Goal: Check status: Check status

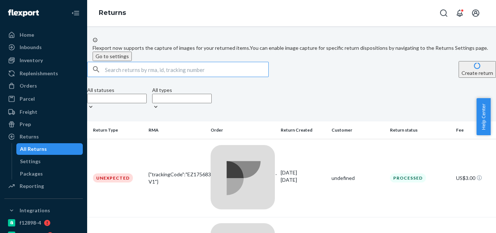
type input "G"
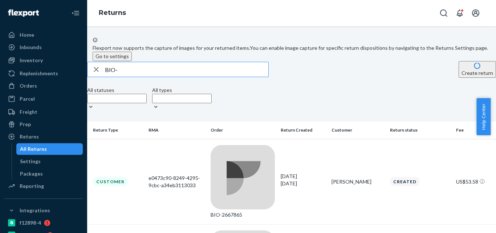
type input "BIO-2580219"
click at [247, 147] on td "BIO-2580219" at bounding box center [243, 181] width 70 height 85
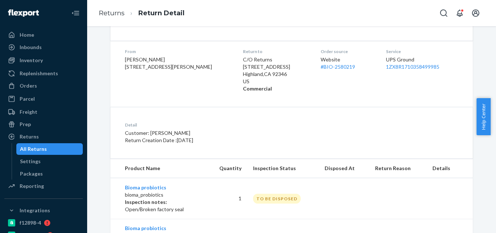
scroll to position [41, 0]
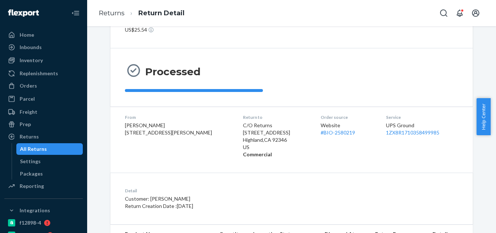
click at [55, 146] on div "All Returns" at bounding box center [49, 149] width 65 height 10
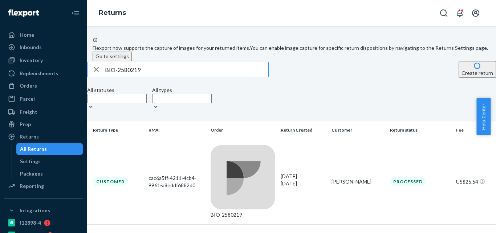
click at [137, 77] on input "BIO-2580219" at bounding box center [186, 69] width 163 height 15
type input "BIO-2464416"
click at [255, 149] on td "BIO-2464416" at bounding box center [243, 181] width 70 height 85
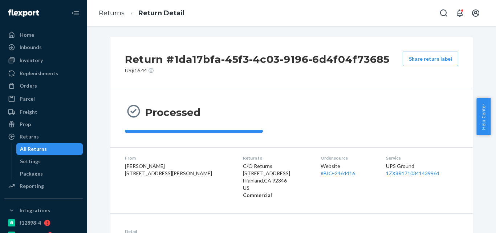
scroll to position [91, 0]
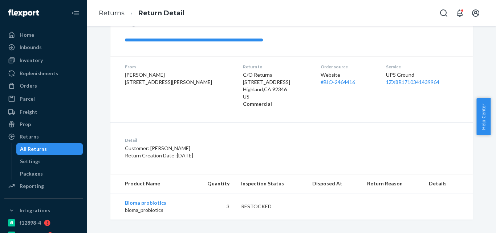
click at [54, 150] on div "All Returns" at bounding box center [49, 149] width 65 height 10
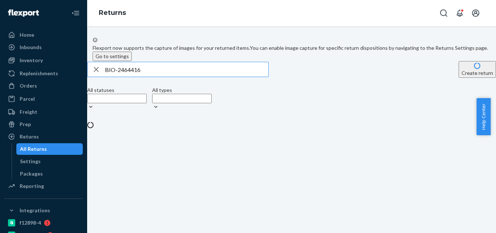
click at [146, 77] on input "BIO-2464416" at bounding box center [186, 69] width 163 height 15
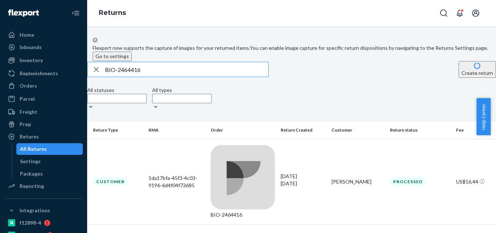
click at [146, 77] on input "BIO-2464416" at bounding box center [186, 69] width 163 height 15
type input "BIO-2592981"
click at [250, 149] on td "BIO-2592981" at bounding box center [243, 181] width 70 height 85
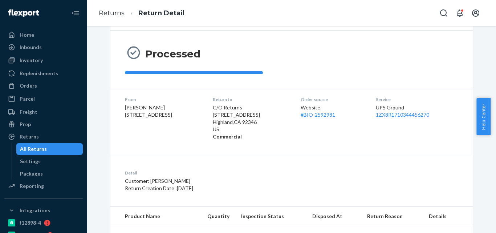
scroll to position [96, 0]
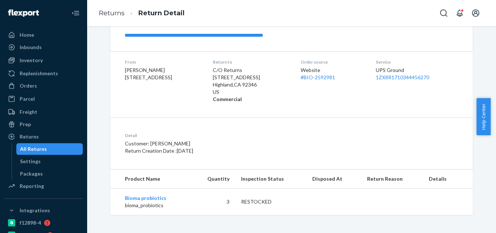
click at [51, 148] on div "All Returns" at bounding box center [49, 149] width 65 height 10
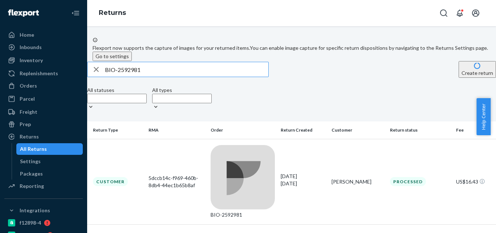
click at [142, 77] on input "BIO-2592981" at bounding box center [186, 69] width 163 height 15
paste input "645852"
type input "BIO-2645852"
click at [227, 211] on div "BIO-2645852" at bounding box center [243, 214] width 64 height 7
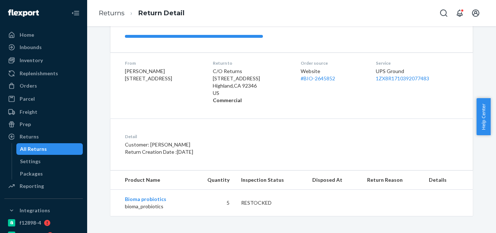
scroll to position [96, 0]
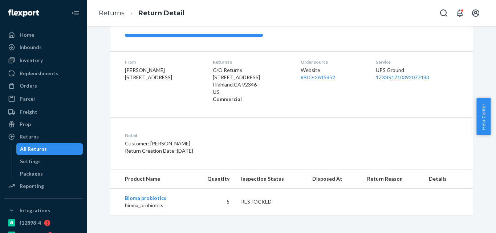
click at [57, 145] on div "All Returns" at bounding box center [49, 149] width 65 height 10
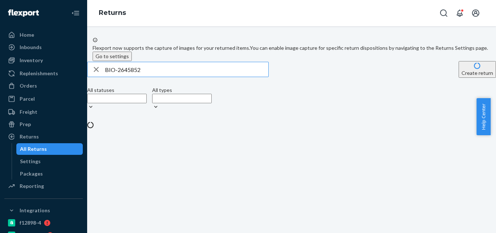
click at [146, 77] on input "BIO-2645852" at bounding box center [186, 69] width 163 height 15
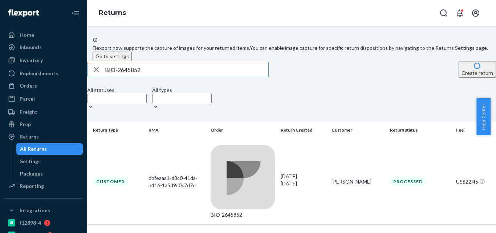
click at [146, 77] on input "BIO-2645852" at bounding box center [186, 69] width 163 height 15
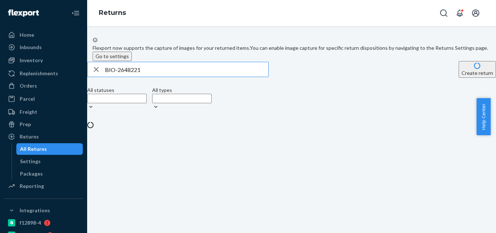
type input "BIO-2648221"
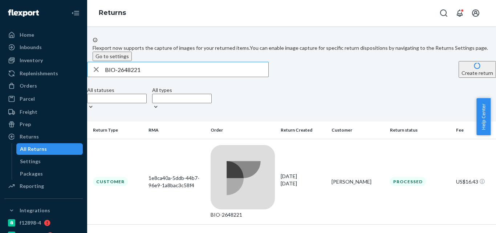
click at [263, 152] on div "BIO-2648221" at bounding box center [243, 181] width 64 height 73
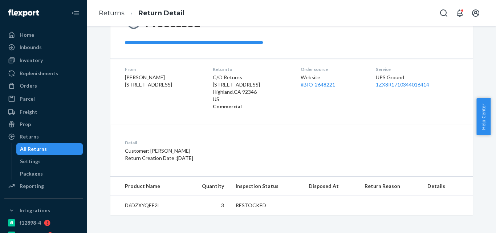
scroll to position [91, 0]
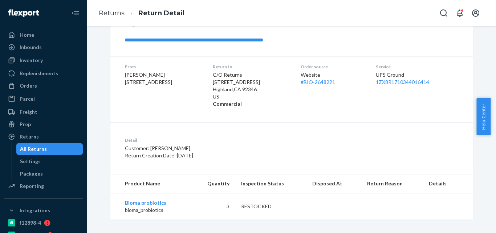
click at [50, 147] on div "All Returns" at bounding box center [49, 149] width 65 height 10
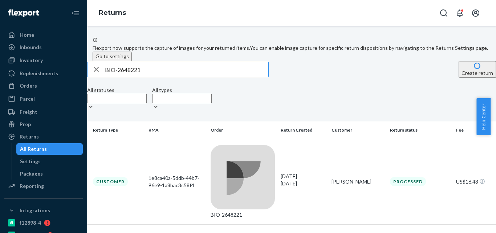
click at [147, 77] on input "BIO-2648221" at bounding box center [186, 69] width 163 height 15
type input "BIO-2567032"
click at [241, 211] on div "BIO-2567032" at bounding box center [243, 214] width 64 height 7
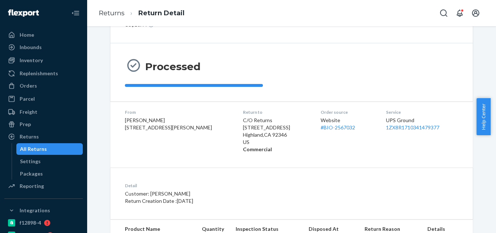
scroll to position [91, 0]
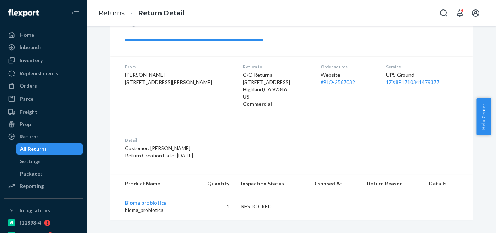
click at [64, 152] on div "All Returns" at bounding box center [49, 149] width 65 height 10
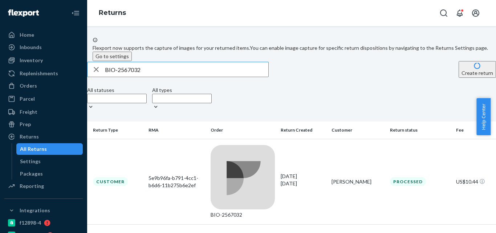
click at [145, 77] on input "BIO-2567032" at bounding box center [186, 69] width 163 height 15
type input "BIO-2524296"
click at [259, 149] on td "BIO-2524296" at bounding box center [243, 181] width 70 height 85
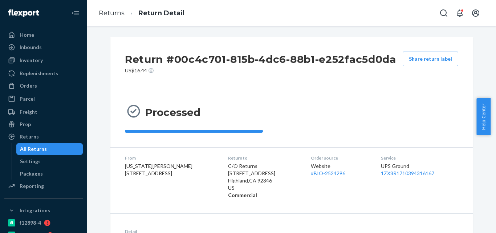
click at [39, 147] on div "All Returns" at bounding box center [33, 148] width 27 height 7
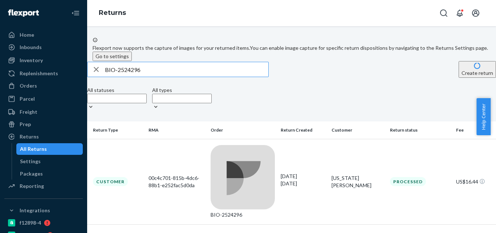
click at [134, 77] on input "BIO-2524296" at bounding box center [186, 69] width 163 height 15
type input "BIO-2580322"
click at [241, 150] on div "BIO-2580322" at bounding box center [243, 181] width 64 height 73
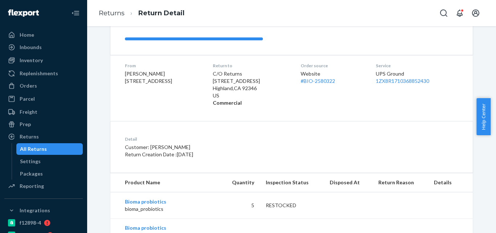
scroll to position [134, 0]
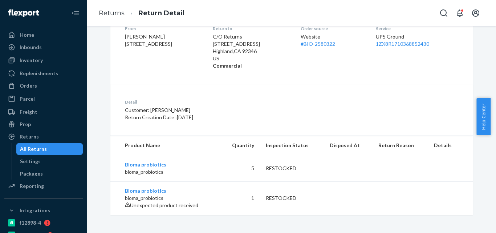
drag, startPoint x: 53, startPoint y: 148, endPoint x: 84, endPoint y: 111, distance: 49.0
click at [53, 149] on div "All Returns" at bounding box center [49, 149] width 65 height 10
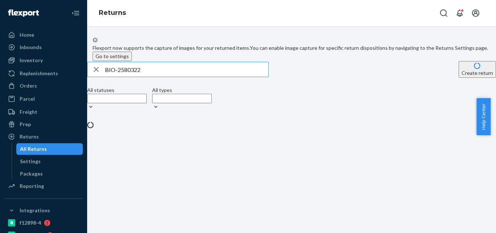
click at [137, 77] on input "BIO-2580322" at bounding box center [186, 69] width 163 height 15
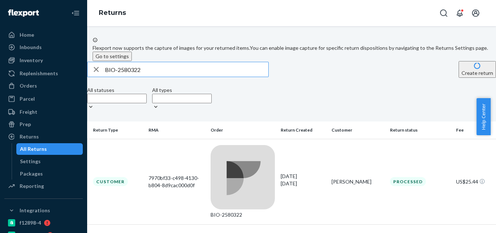
click at [137, 77] on input "BIO-2580322" at bounding box center [186, 69] width 163 height 15
type input "BIO-2505339"
click at [255, 211] on div "BIO-2505339" at bounding box center [243, 214] width 64 height 7
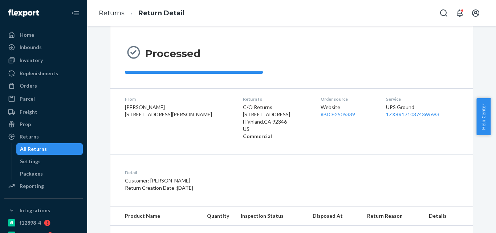
scroll to position [122, 0]
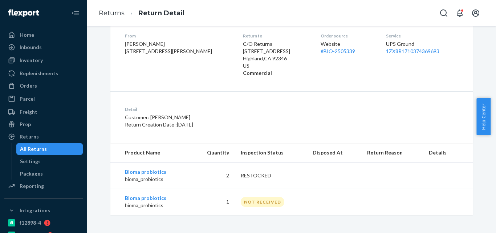
click at [49, 149] on div "All Returns" at bounding box center [49, 149] width 65 height 10
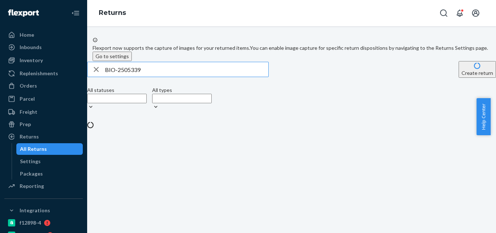
click at [147, 77] on input "BIO-2505339" at bounding box center [186, 69] width 163 height 15
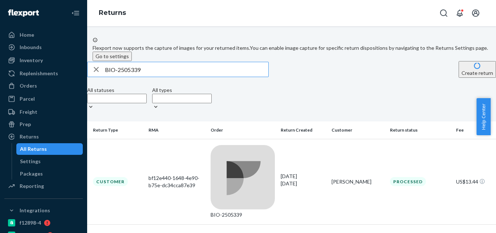
click at [147, 77] on input "BIO-2505339" at bounding box center [186, 69] width 163 height 15
type input "BIO-2569131"
click at [200, 174] on div "acfd82d0-0111-49b1-89d2-ec3781927396" at bounding box center [177, 181] width 57 height 15
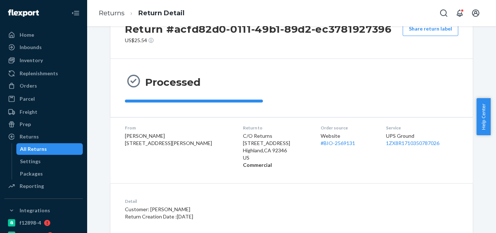
scroll to position [122, 0]
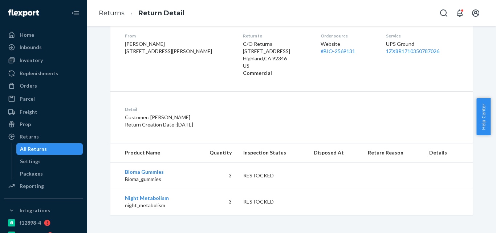
click at [47, 148] on div "All Returns" at bounding box center [49, 149] width 65 height 10
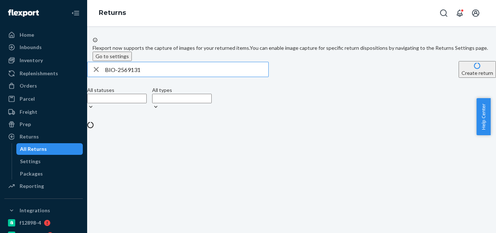
click at [145, 77] on input "BIO-2569131" at bounding box center [186, 69] width 163 height 15
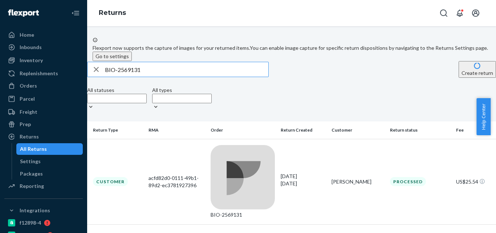
click at [145, 77] on input "BIO-2569131" at bounding box center [186, 69] width 163 height 15
type input "BIO-2608340"
click at [220, 154] on rect at bounding box center [243, 177] width 64 height 64
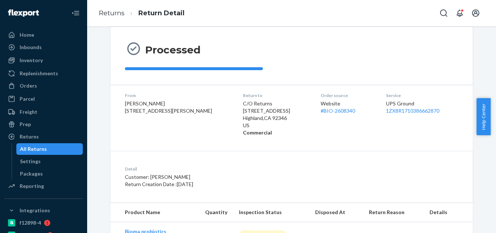
scroll to position [96, 0]
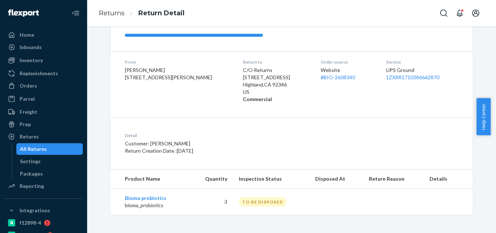
click at [52, 145] on div "All Returns" at bounding box center [49, 149] width 65 height 10
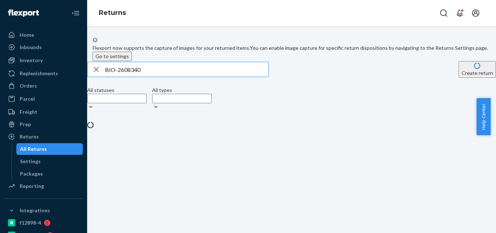
click at [137, 77] on input "BIO-2608340" at bounding box center [186, 69] width 163 height 15
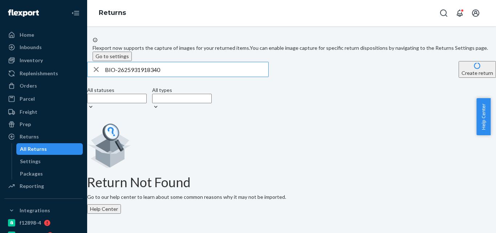
click at [159, 77] on input "BIO-2625931918340" at bounding box center [186, 69] width 163 height 15
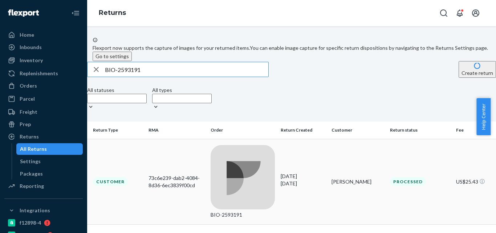
type input "BIO-2593191"
click at [205, 174] on div "73c6e239-dab2-4084-8d36-6ec3839f00cd" at bounding box center [177, 181] width 57 height 15
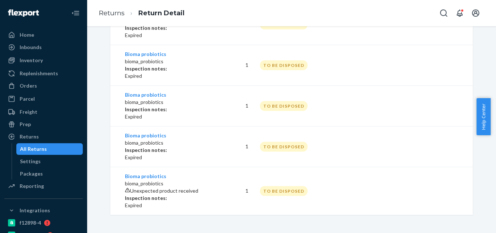
scroll to position [378, 0]
click at [37, 147] on div "All Returns" at bounding box center [33, 148] width 27 height 7
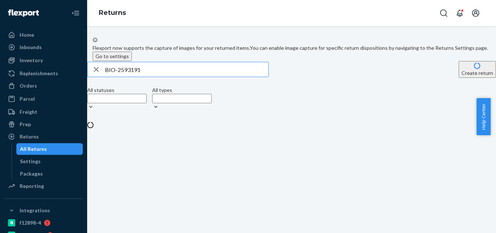
click at [134, 77] on input "BIO-2593191" at bounding box center [186, 69] width 163 height 15
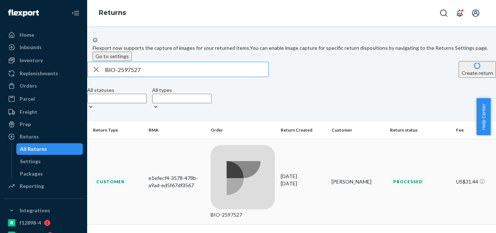
type input "BIO-2597527"
click at [196, 174] on div "e1efecf4-3578-478b-a9ad-ed5f67df3567" at bounding box center [177, 181] width 57 height 15
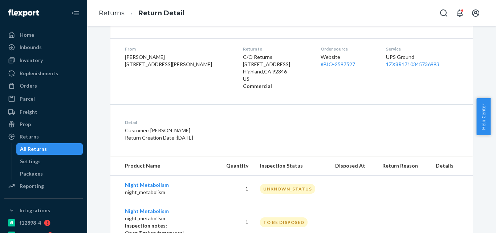
scroll to position [205, 0]
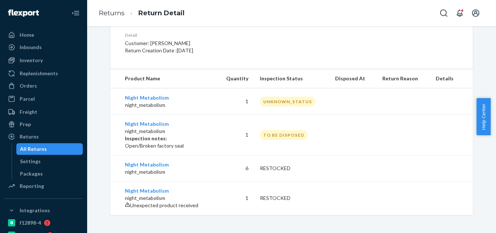
click at [45, 147] on div "All Returns" at bounding box center [33, 148] width 27 height 7
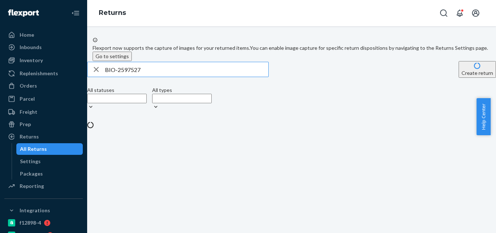
click at [139, 77] on input "BIO-2597527" at bounding box center [186, 69] width 163 height 15
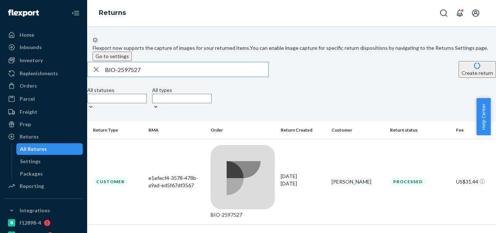
click at [139, 77] on input "BIO-2597527" at bounding box center [186, 69] width 163 height 15
type input "BIO-2599407"
click at [179, 174] on div "ee6f4a14-67b4-49f3-98d7-6914da916e7b" at bounding box center [177, 181] width 57 height 15
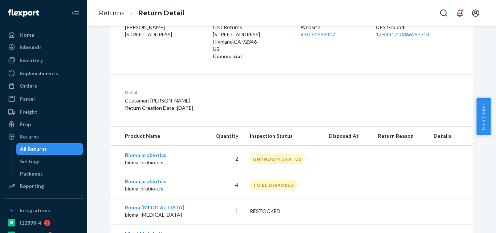
scroll to position [174, 0]
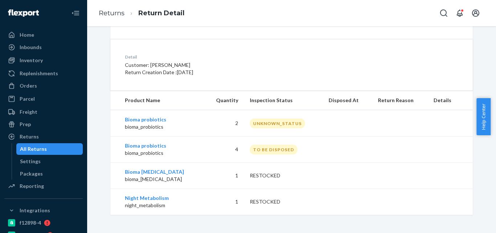
click at [44, 145] on div "All Returns" at bounding box center [49, 149] width 65 height 10
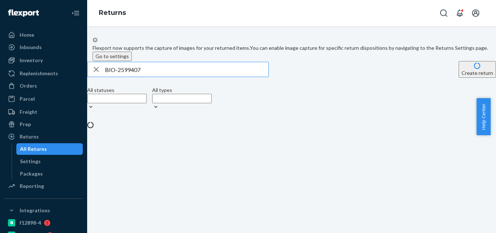
click at [137, 77] on input "BIO-2599407" at bounding box center [186, 69] width 163 height 15
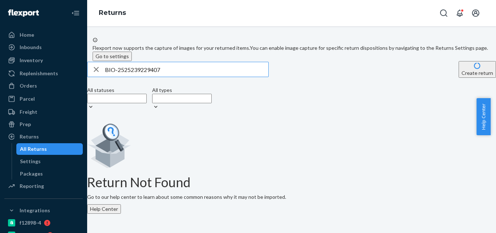
click at [159, 77] on input "BIO-2525239229407" at bounding box center [186, 69] width 163 height 15
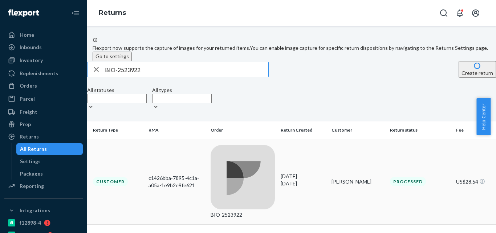
type input "BIO-2523922"
click at [194, 147] on td "c1426bba-7895-4c1a-a05a-1e9b2e9fe621" at bounding box center [177, 181] width 62 height 85
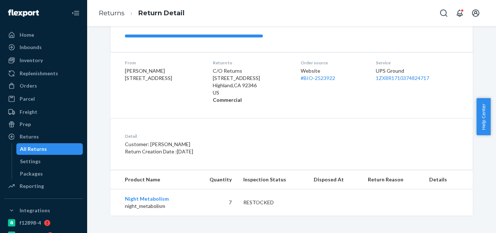
scroll to position [96, 0]
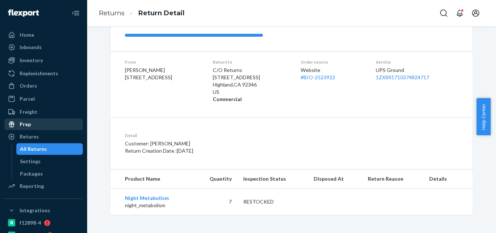
drag, startPoint x: 33, startPoint y: 145, endPoint x: 68, endPoint y: 124, distance: 41.0
click at [33, 145] on div "All Returns" at bounding box center [49, 149] width 65 height 10
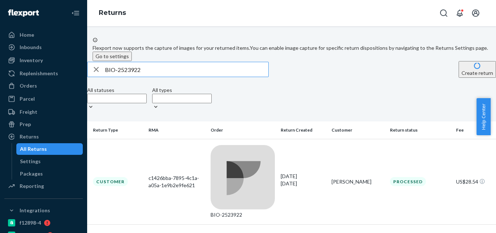
click at [141, 77] on input "BIO-2523922" at bounding box center [186, 69] width 163 height 15
type input "BIO-2602743"
drag, startPoint x: 175, startPoint y: 77, endPoint x: 218, endPoint y: 120, distance: 60.3
click at [218, 120] on div "Flexport now supports the capture of images for your returned items. You can en…" at bounding box center [291, 146] width 409 height 219
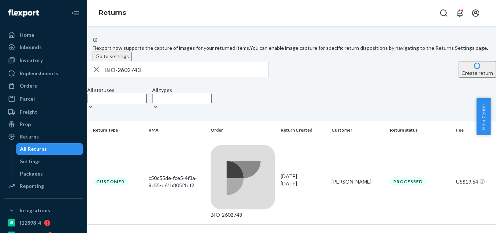
click at [222, 126] on th "Order" at bounding box center [243, 129] width 70 height 17
click at [227, 150] on div "BIO-2602743" at bounding box center [243, 181] width 64 height 73
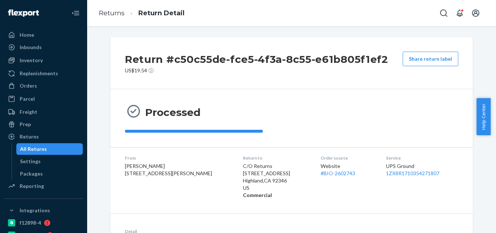
click at [55, 145] on div "All Returns" at bounding box center [49, 149] width 65 height 10
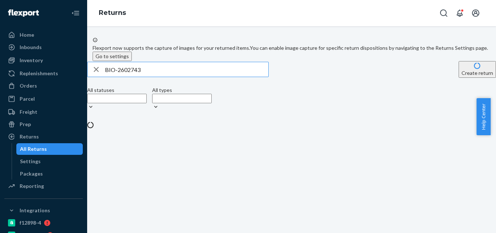
click at [138, 77] on input "BIO-2602743" at bounding box center [186, 69] width 163 height 15
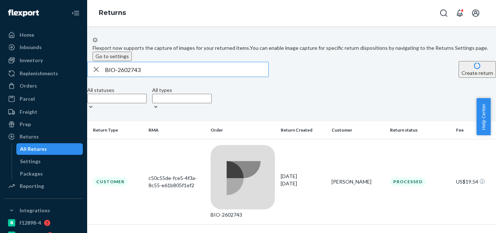
click at [138, 77] on input "BIO-2602743" at bounding box center [186, 69] width 163 height 15
type input "BIO-2585068"
click at [208, 156] on td "13e17ceb-99e1-488a-ae41-72f9430af665" at bounding box center [177, 181] width 62 height 85
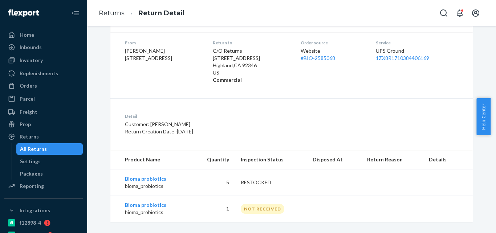
scroll to position [122, 0]
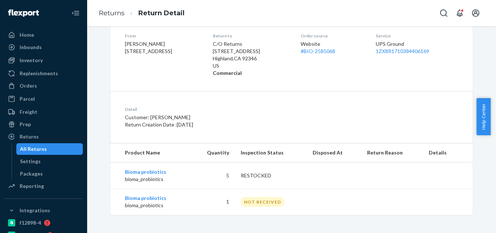
click at [41, 144] on div "All Returns" at bounding box center [49, 149] width 65 height 10
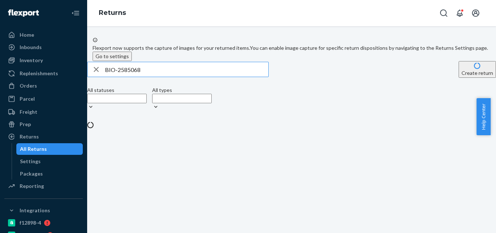
click at [122, 77] on input "BIO-2585068" at bounding box center [186, 69] width 163 height 15
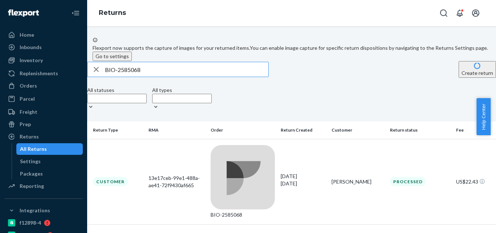
click at [122, 77] on input "BIO-2585068" at bounding box center [186, 69] width 163 height 15
click at [143, 77] on input "CB-2585068" at bounding box center [186, 69] width 163 height 15
paste input "4132167"
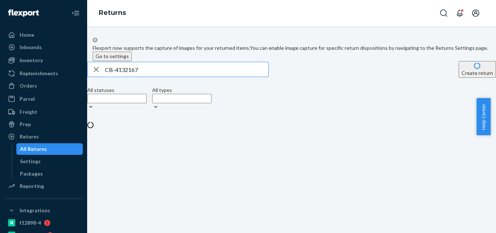
type input "CB-4132167"
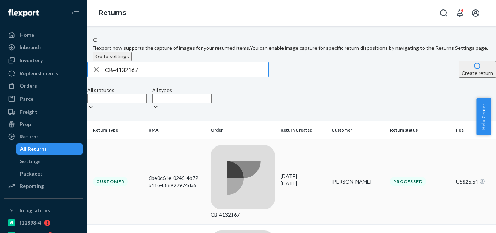
click at [205, 174] on div "6be0c61e-0245-4b72-b11e-b88927974da5" at bounding box center [177, 181] width 57 height 15
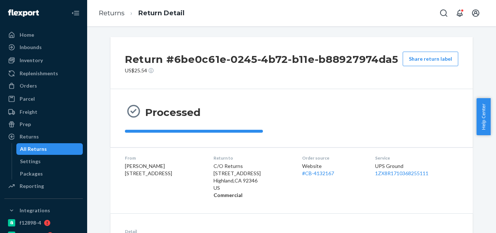
scroll to position [96, 0]
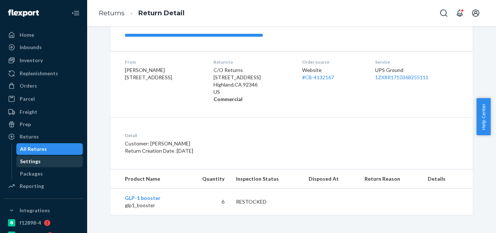
click at [46, 156] on link "Settings" at bounding box center [49, 161] width 67 height 12
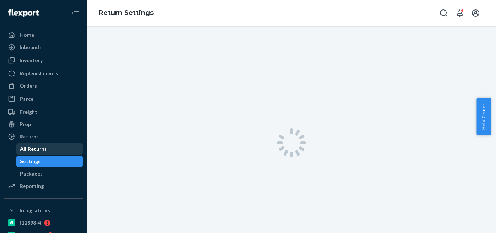
click at [49, 149] on div "All Returns" at bounding box center [49, 149] width 65 height 10
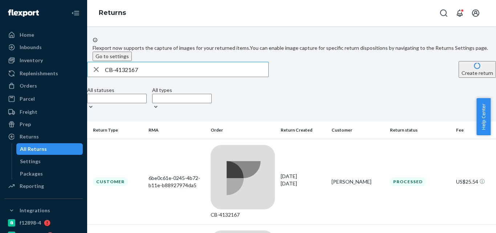
click at [138, 77] on input "CB-4132167" at bounding box center [186, 69] width 163 height 15
type input "CB-3907702"
click at [253, 211] on div "CB-3907702" at bounding box center [243, 214] width 64 height 7
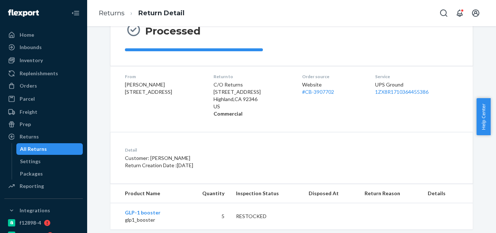
scroll to position [111, 0]
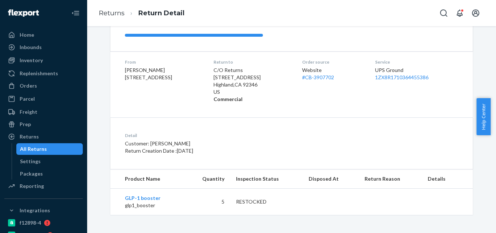
click at [57, 148] on div "All Returns" at bounding box center [49, 149] width 65 height 10
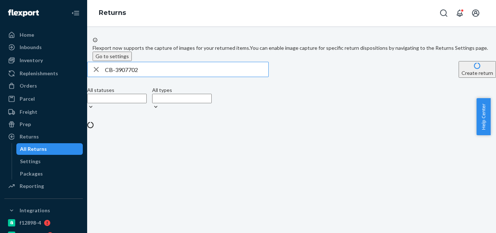
click at [133, 77] on input "CB-3907702" at bounding box center [186, 69] width 163 height 15
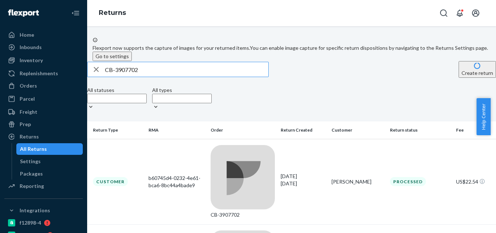
click at [133, 77] on input "CB-3907702" at bounding box center [186, 69] width 163 height 15
type input "CB-4176691"
click at [247, 211] on div "CB-4176691" at bounding box center [243, 214] width 64 height 7
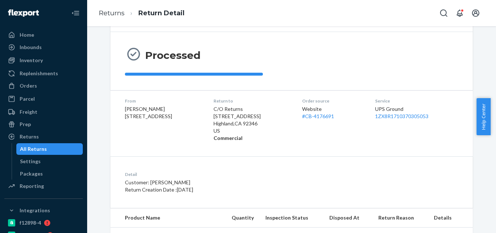
scroll to position [96, 0]
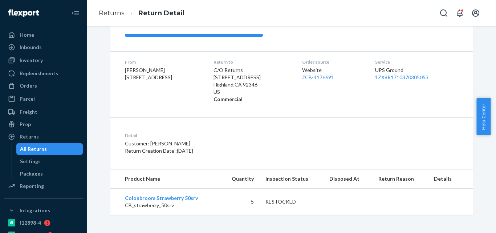
click at [62, 147] on div "All Returns" at bounding box center [49, 149] width 65 height 10
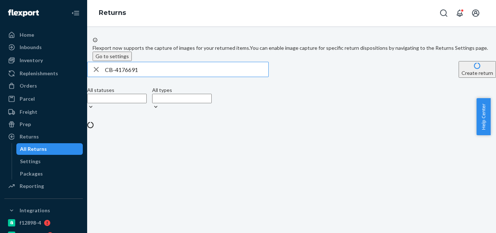
click at [134, 77] on input "CB-4176691" at bounding box center [186, 69] width 163 height 15
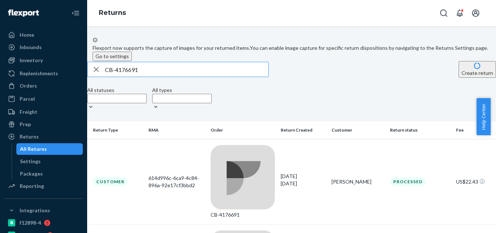
click at [134, 77] on input "CB-4176691" at bounding box center [186, 69] width 163 height 15
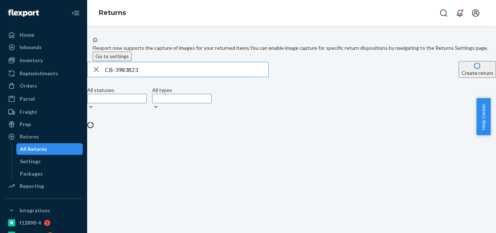
type input "CB-3983823"
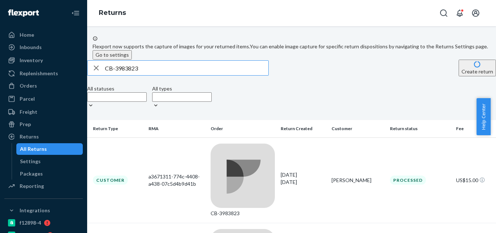
scroll to position [2, 0]
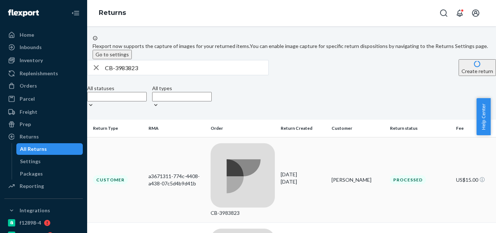
click at [253, 209] on div "CB-3983823" at bounding box center [243, 212] width 64 height 7
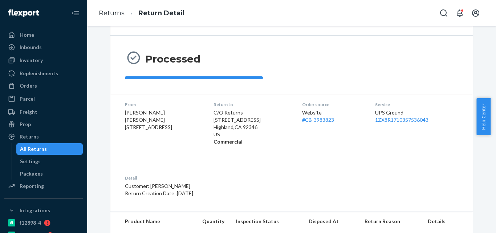
scroll to position [91, 0]
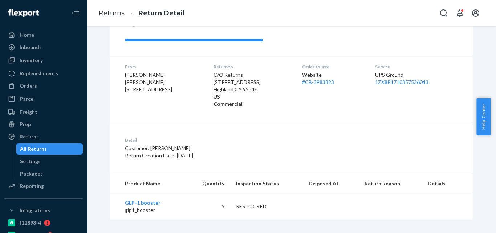
click at [40, 148] on div "All Returns" at bounding box center [33, 148] width 27 height 7
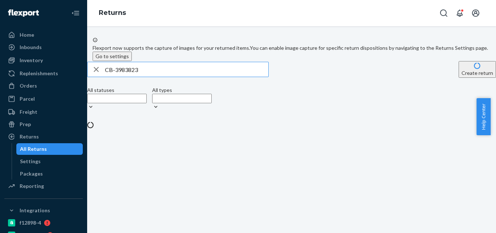
click at [139, 77] on input "CB-3983823" at bounding box center [186, 69] width 163 height 15
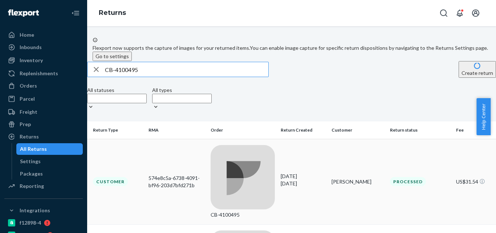
type input "CB-4100495"
click at [238, 211] on div "CB-4100495" at bounding box center [243, 214] width 64 height 7
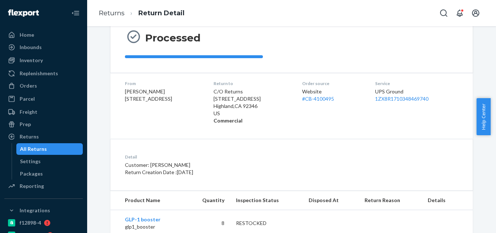
scroll to position [96, 0]
